Goal: Navigation & Orientation: Go to known website

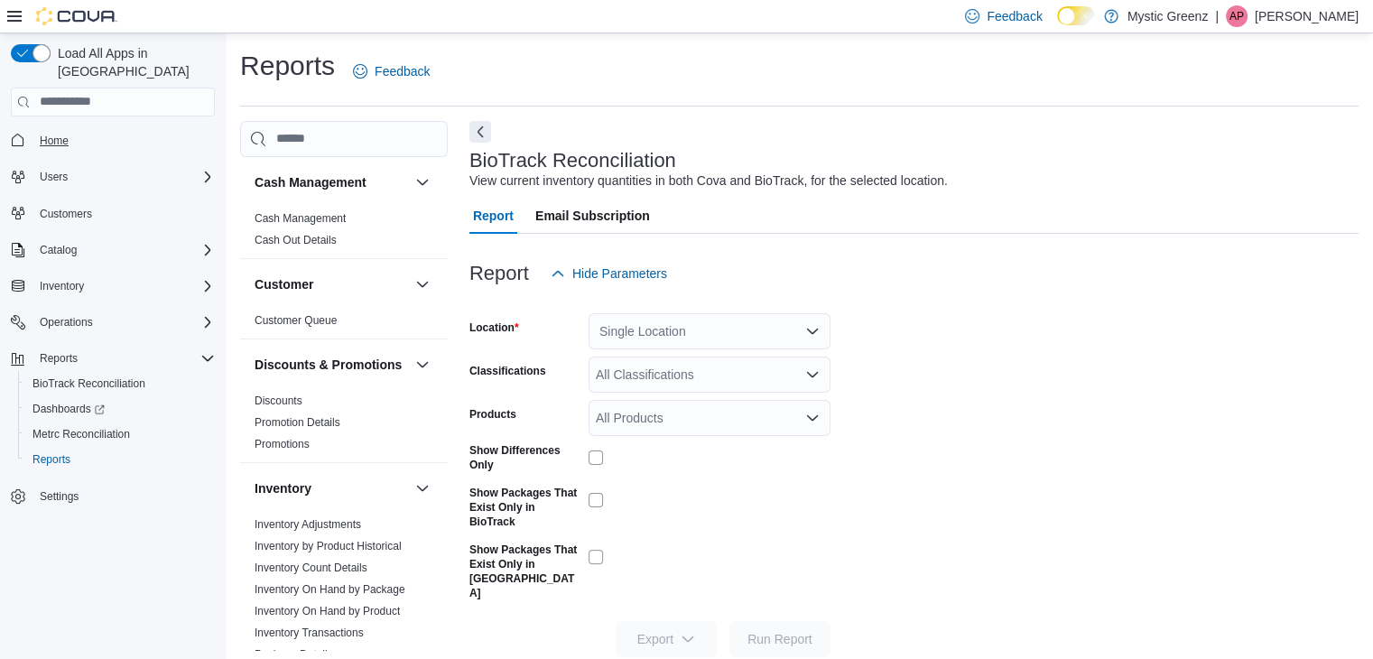
scroll to position [6, 0]
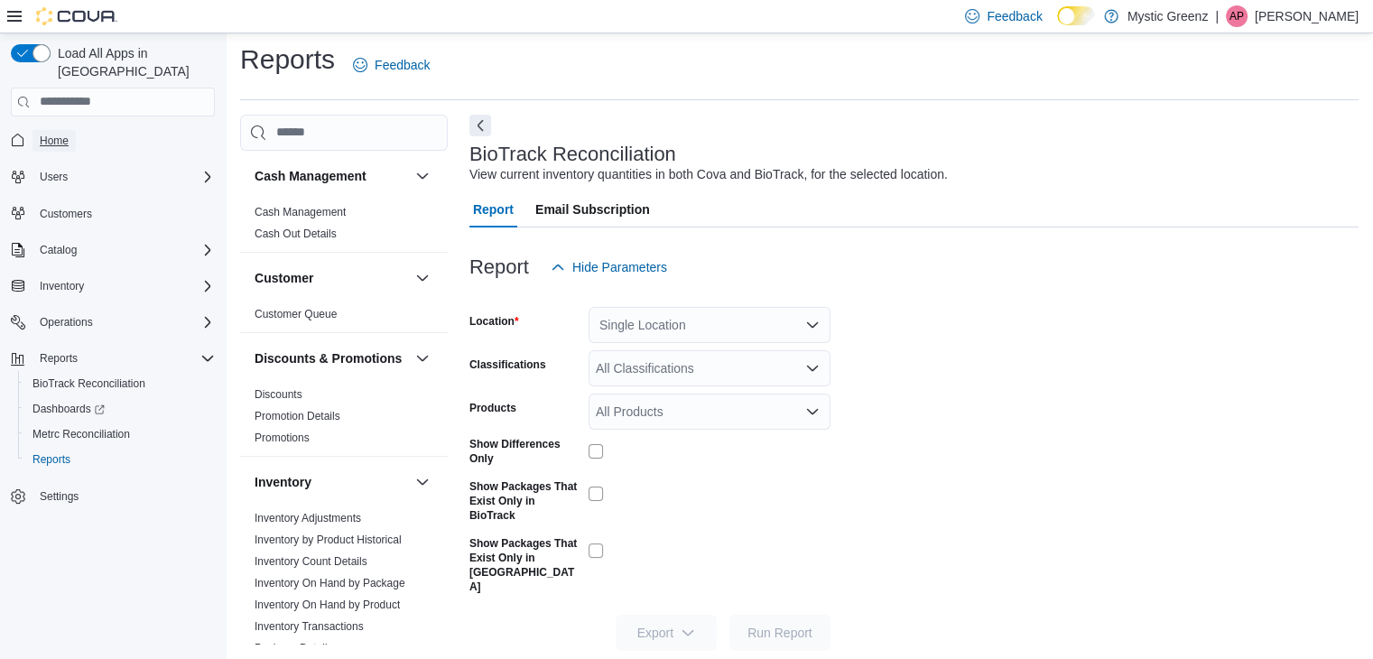
click at [72, 130] on link "Home" at bounding box center [53, 141] width 43 height 22
